Goal: Task Accomplishment & Management: Manage account settings

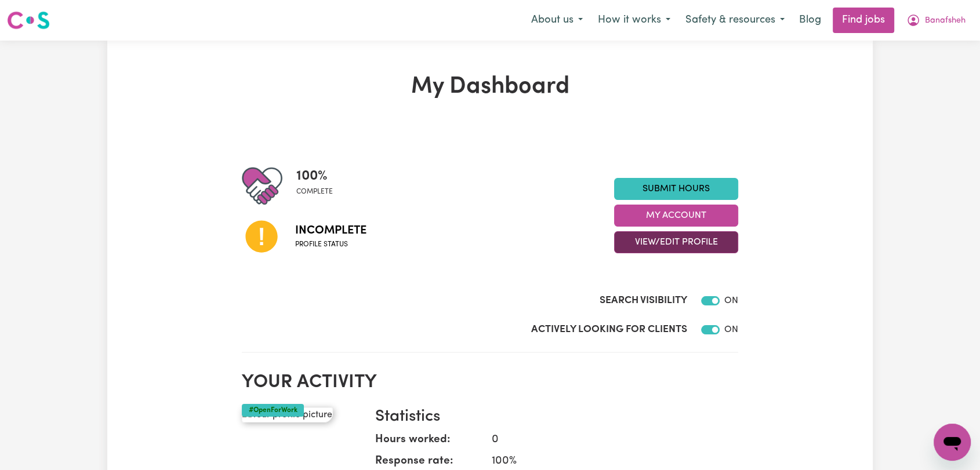
click at [656, 231] on button "View/Edit Profile" at bounding box center [676, 242] width 124 height 22
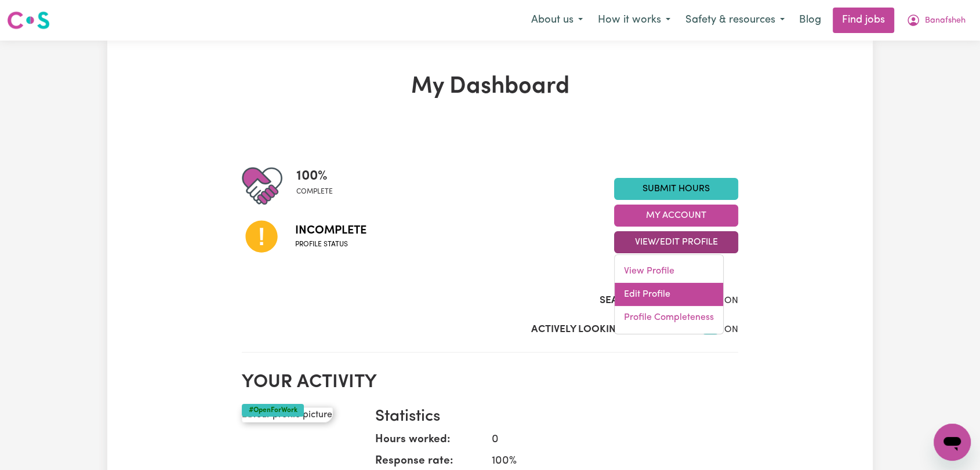
click at [661, 289] on link "Edit Profile" at bounding box center [668, 294] width 108 height 23
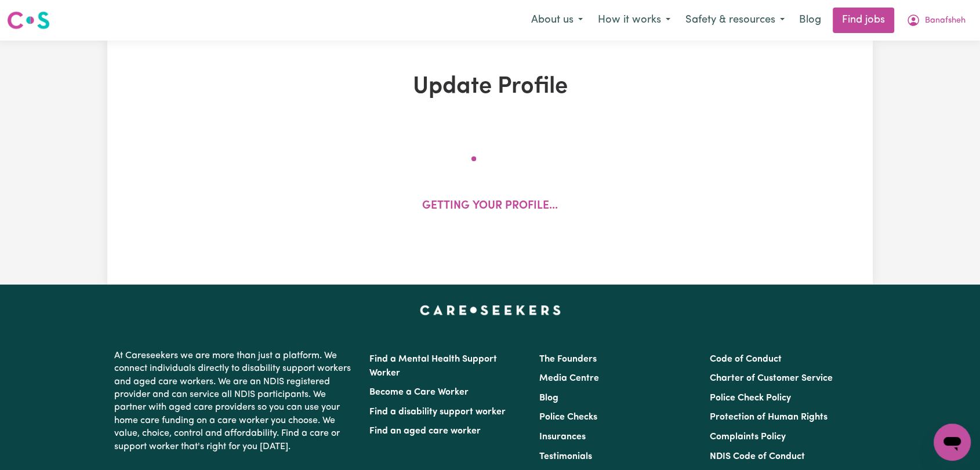
select select "[DEMOGRAPHIC_DATA]"
select select "Australian PR"
select select "Studying a healthcare related degree or qualification"
select select "48"
select select "54"
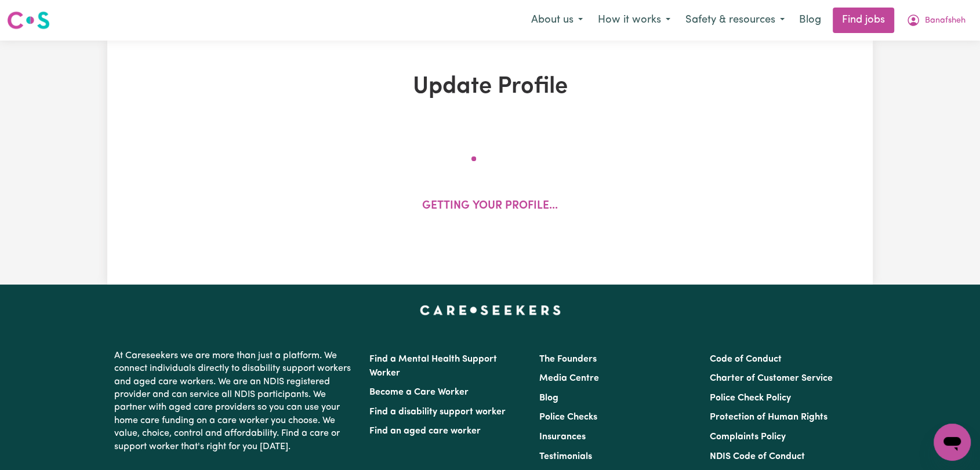
select select "95"
select select "117"
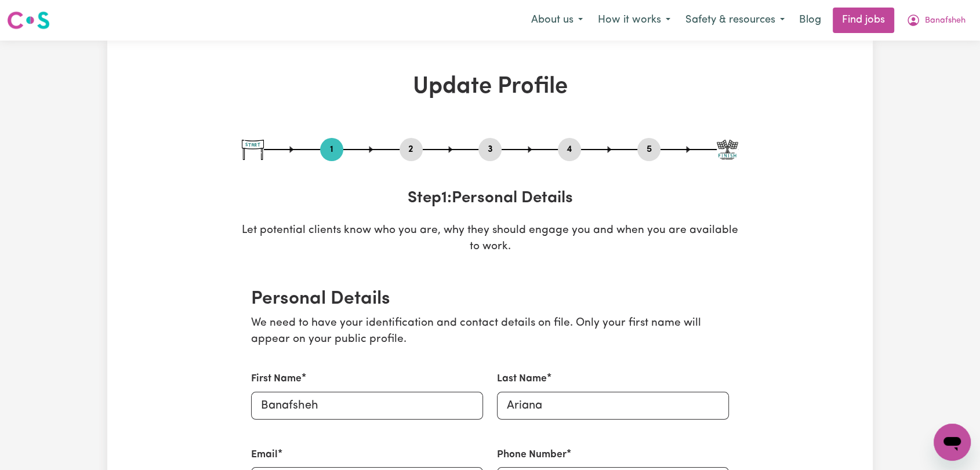
click at [650, 150] on button "5" at bounding box center [648, 149] width 23 height 15
select select "I am providing services privately on my own"
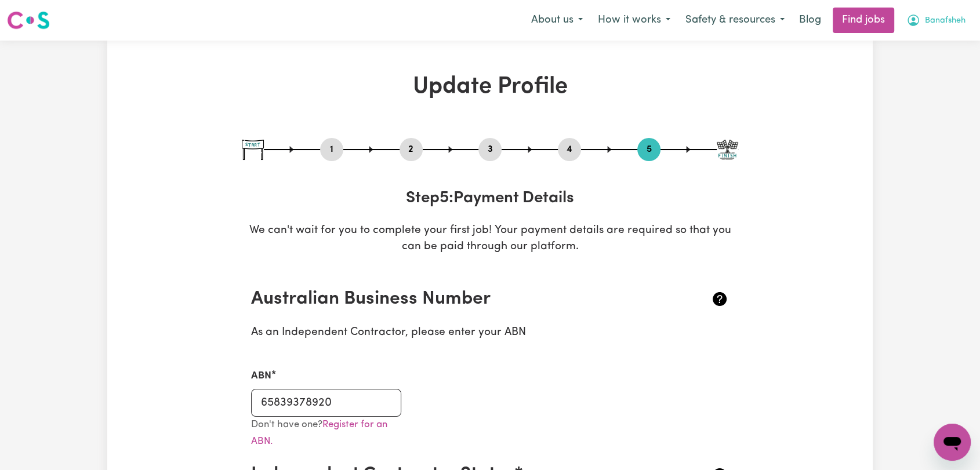
click at [938, 21] on span "Banafsheh" at bounding box center [945, 20] width 41 height 13
click at [928, 93] on link "Logout" at bounding box center [927, 89] width 92 height 22
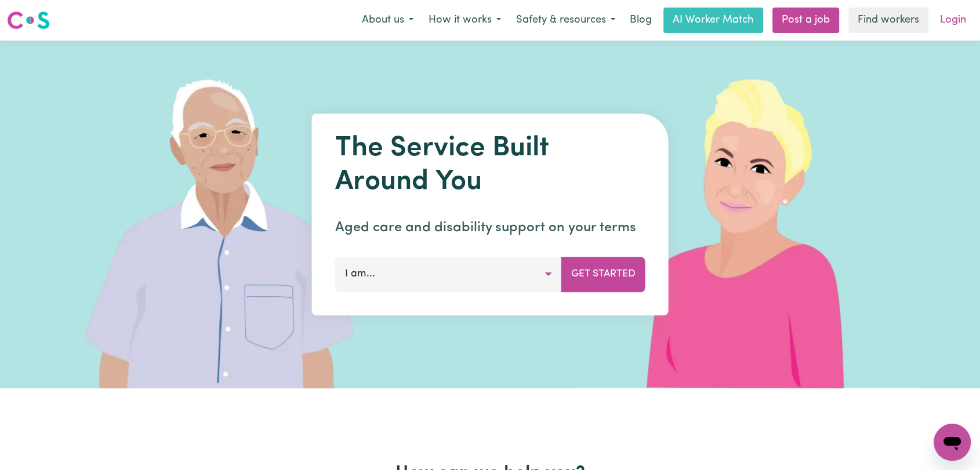
click at [951, 27] on link "Login" at bounding box center [953, 21] width 40 height 26
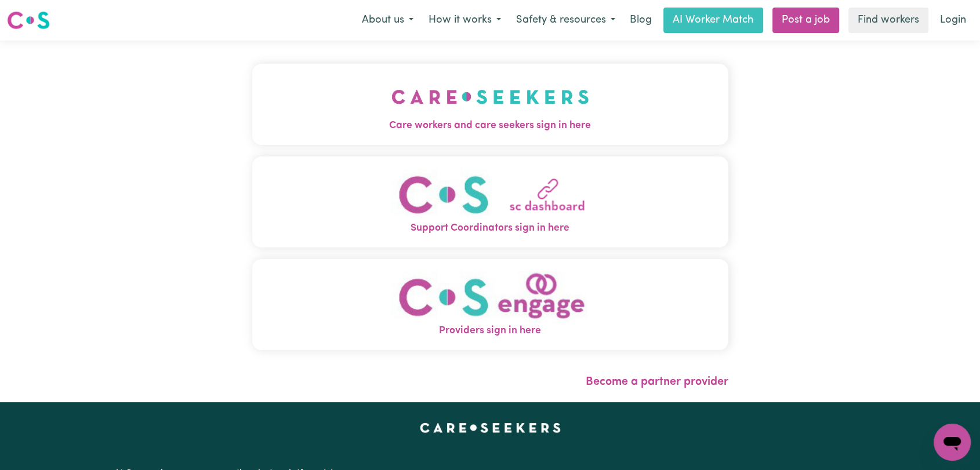
click at [399, 92] on img "Care workers and care seekers sign in here" at bounding box center [490, 96] width 198 height 43
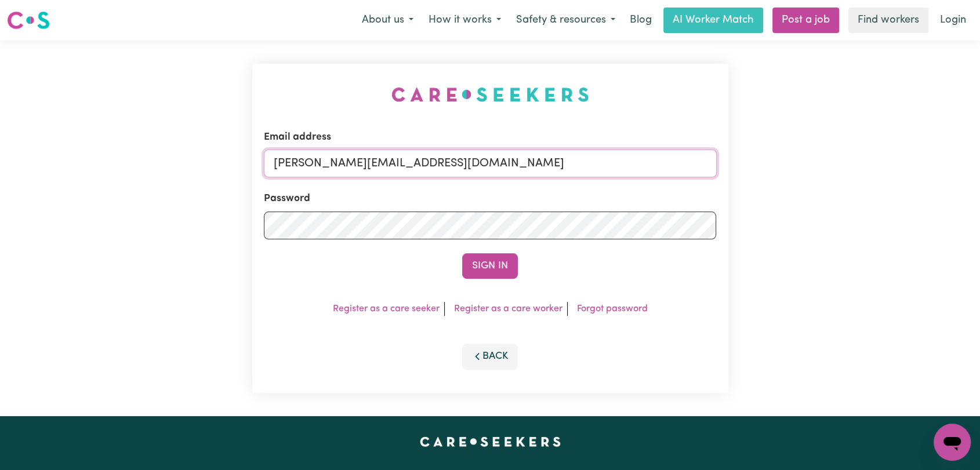
click at [482, 157] on input "[PERSON_NAME][EMAIL_ADDRESS][DOMAIN_NAME]" at bounding box center [490, 164] width 453 height 28
drag, startPoint x: 334, startPoint y: 162, endPoint x: 504, endPoint y: 179, distance: 171.3
click at [504, 179] on form "Email address Superuser~[EMAIL_ADDRESS][DOMAIN_NAME] Password Sign In" at bounding box center [490, 204] width 453 height 149
type input "Superuser~[EMAIL_ADDRESS][DOMAIN_NAME]"
click at [507, 275] on button "Sign In" at bounding box center [490, 266] width 56 height 26
